Goal: Navigation & Orientation: Understand site structure

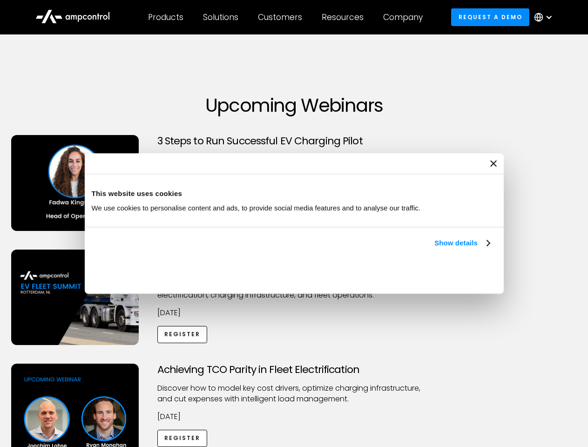
click at [434, 249] on link "Show details" at bounding box center [461, 242] width 55 height 11
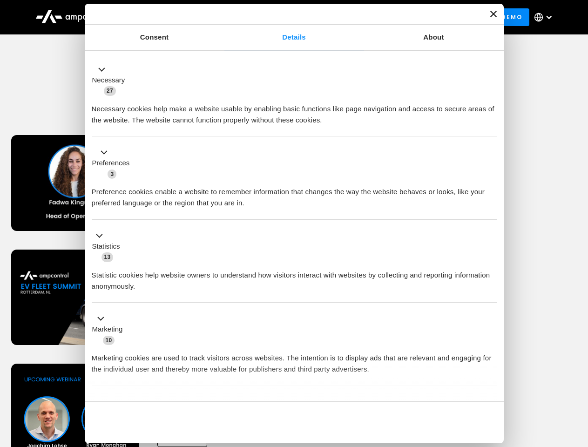
click at [491, 303] on li "Statistics 13 Statistic cookies help website owners to understand how visitors …" at bounding box center [294, 261] width 405 height 83
click at [578, 375] on div "Achieving TCO Parity in Fleet Electrification Discover how to model key cost dr…" at bounding box center [294, 436] width 585 height 146
click at [286, 17] on div "Customers" at bounding box center [280, 17] width 44 height 10
click at [165, 17] on div "Products" at bounding box center [165, 17] width 35 height 10
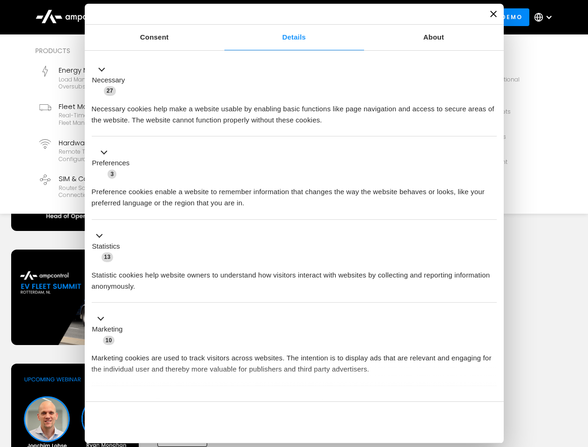
click at [221, 17] on div "Solutions" at bounding box center [220, 17] width 35 height 10
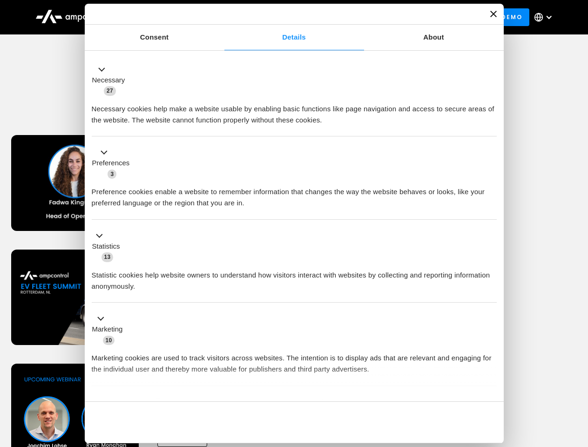
click at [282, 17] on div "Customers" at bounding box center [280, 17] width 44 height 10
click at [344, 17] on div "Resources" at bounding box center [343, 17] width 42 height 10
click at [406, 17] on div "Company" at bounding box center [403, 17] width 40 height 10
click at [545, 17] on div at bounding box center [548, 16] width 7 height 7
